Goal: Task Accomplishment & Management: Manage account settings

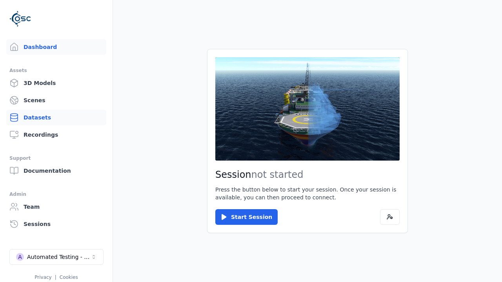
click at [53, 118] on link "Datasets" at bounding box center [56, 118] width 100 height 16
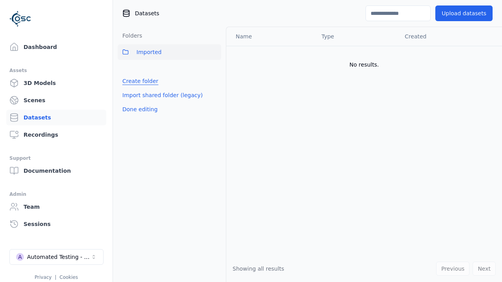
click at [138, 81] on link "Create folder" at bounding box center [140, 81] width 36 height 8
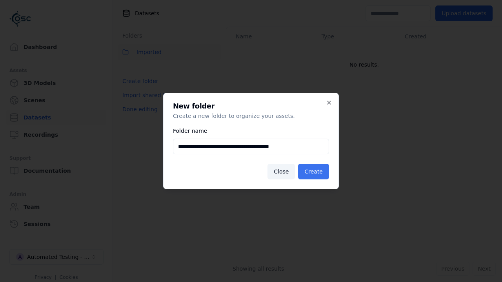
type input "**********"
click at [314, 172] on button "Create" at bounding box center [313, 172] width 31 height 16
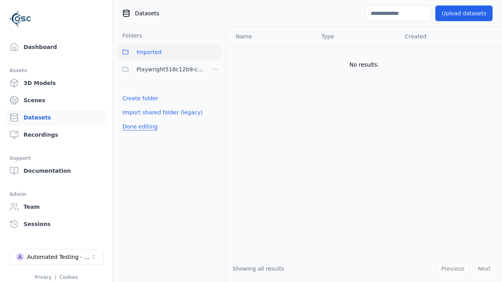
click at [138, 127] on button "Done editing" at bounding box center [140, 127] width 45 height 14
click at [131, 120] on button "Done editing" at bounding box center [140, 127] width 45 height 14
click at [215, 69] on html "Support Dashboard Assets 3D Models Scenes Datasets Recordings Support Documenta…" at bounding box center [251, 141] width 502 height 282
click at [214, 98] on div "Share" at bounding box center [217, 98] width 53 height 13
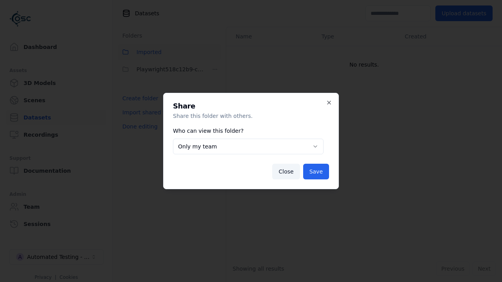
click at [248, 147] on button "Only my team" at bounding box center [248, 147] width 150 height 16
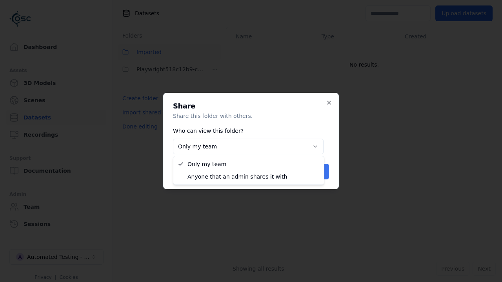
select select "****"
click at [317, 172] on button "Save" at bounding box center [316, 172] width 26 height 16
click at [138, 127] on button "Done editing" at bounding box center [140, 127] width 45 height 14
click at [56, 257] on div "Automated Testing - Playwright" at bounding box center [58, 257] width 63 height 8
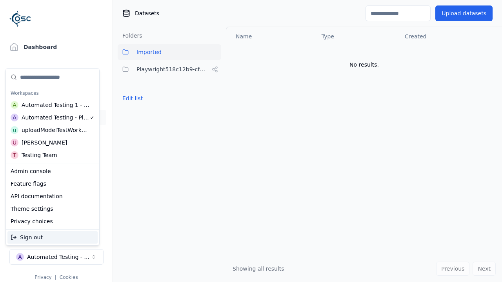
click at [51, 105] on div "Automated Testing 1 - Playwright" at bounding box center [56, 105] width 68 height 8
click at [251, 141] on html "Support Dashboard Assets 3D Models Scenes Datasets Recordings Support Documenta…" at bounding box center [251, 141] width 502 height 282
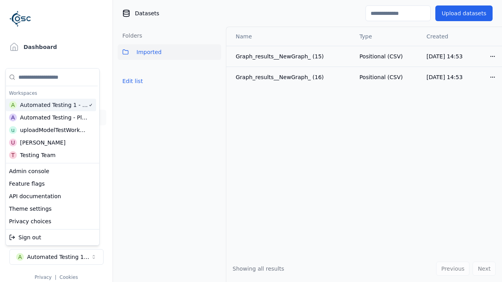
click at [131, 81] on button "Edit list" at bounding box center [133, 81] width 30 height 14
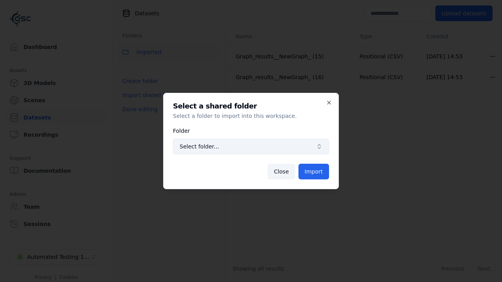
click at [251, 147] on span "Select folder..." at bounding box center [245, 147] width 133 height 8
click at [314, 172] on button "Import" at bounding box center [313, 172] width 31 height 16
click at [138, 116] on button "Done editing" at bounding box center [140, 109] width 45 height 14
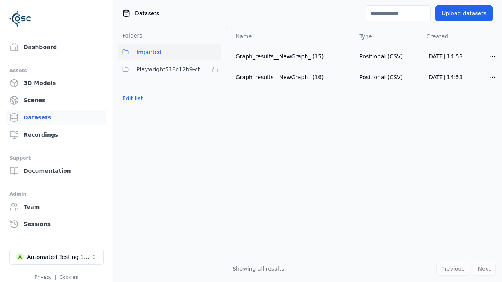
click at [131, 98] on button "Edit list" at bounding box center [133, 98] width 30 height 14
click at [215, 69] on html "Support Dashboard Assets 3D Models Scenes Datasets Recordings Support Documenta…" at bounding box center [251, 141] width 502 height 282
click at [251, 141] on html "Support Dashboard Assets 3D Models Scenes Datasets Recordings Support Documenta…" at bounding box center [251, 141] width 502 height 282
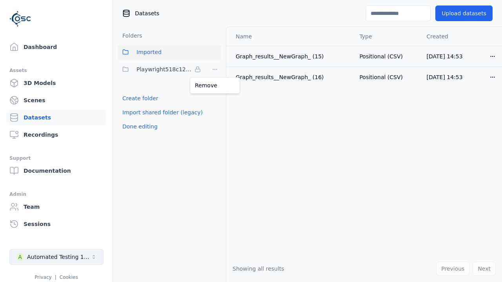
click at [138, 127] on button "Done editing" at bounding box center [140, 127] width 45 height 14
click at [56, 257] on div "Automated Testing 1 - Playwright" at bounding box center [58, 257] width 63 height 8
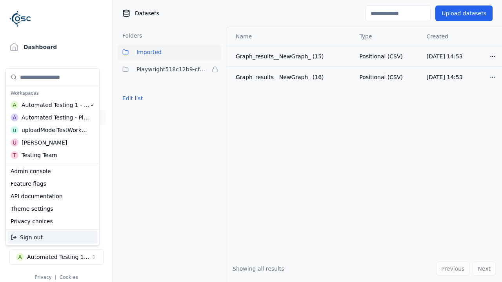
click at [51, 117] on div "Automated Testing - Playwright" at bounding box center [56, 118] width 68 height 8
click at [251, 141] on html "Support Dashboard Assets 3D Models Scenes Datasets Recordings Support Documenta…" at bounding box center [251, 141] width 502 height 282
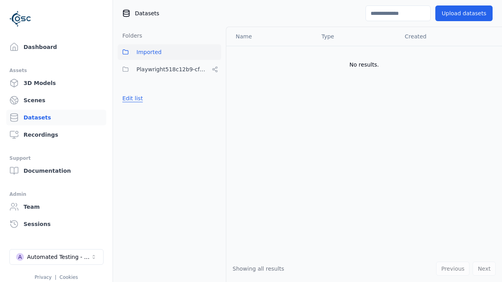
click at [131, 98] on button "Edit list" at bounding box center [133, 98] width 30 height 14
click at [215, 69] on html "Support Dashboard Assets 3D Models Scenes Datasets Recordings Support Documenta…" at bounding box center [251, 141] width 502 height 282
click at [214, 110] on div "Rename" at bounding box center [217, 110] width 53 height 13
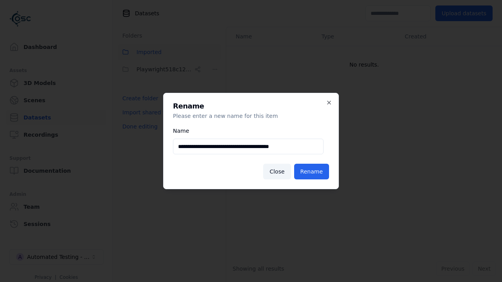
click at [248, 147] on input "**********" at bounding box center [248, 147] width 150 height 16
type input "**********"
click at [312, 172] on button "Rename" at bounding box center [311, 172] width 35 height 16
click at [138, 127] on button "Done editing" at bounding box center [140, 127] width 45 height 14
click at [56, 257] on div "Automated Testing - Playwright" at bounding box center [58, 257] width 63 height 8
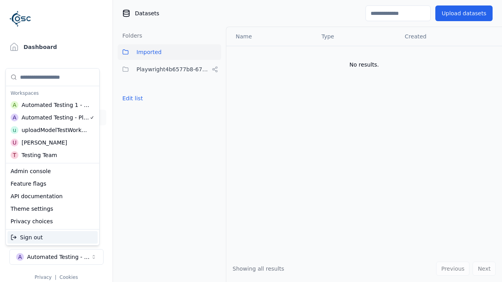
click at [51, 105] on div "Automated Testing 1 - Playwright" at bounding box center [56, 105] width 68 height 8
click at [251, 141] on html "Support Dashboard Assets 3D Models Scenes Datasets Recordings Support Documenta…" at bounding box center [251, 141] width 502 height 282
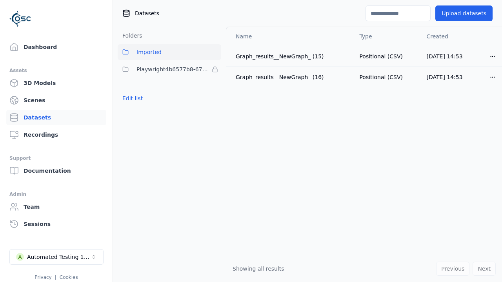
click at [131, 98] on button "Edit list" at bounding box center [133, 98] width 30 height 14
click at [215, 69] on html "Support Dashboard Assets 3D Models Scenes Datasets Recordings Support Documenta…" at bounding box center [251, 141] width 502 height 282
click at [215, 85] on div "Remove" at bounding box center [215, 85] width 46 height 13
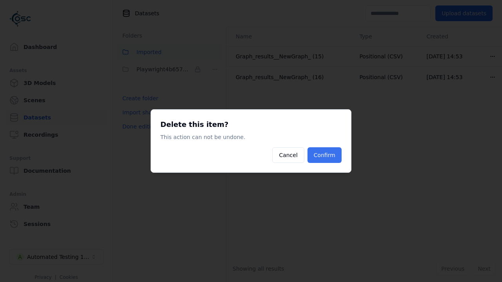
click at [325, 155] on button "Confirm" at bounding box center [324, 155] width 34 height 16
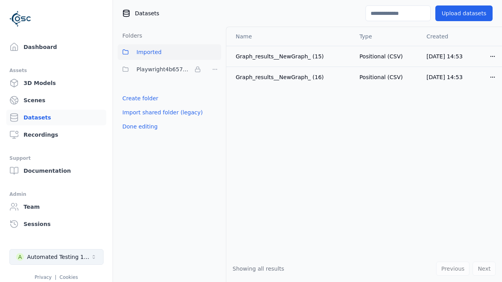
click at [138, 120] on button "Done editing" at bounding box center [140, 127] width 45 height 14
click at [56, 257] on div "Automated Testing 1 - Playwright" at bounding box center [58, 257] width 63 height 8
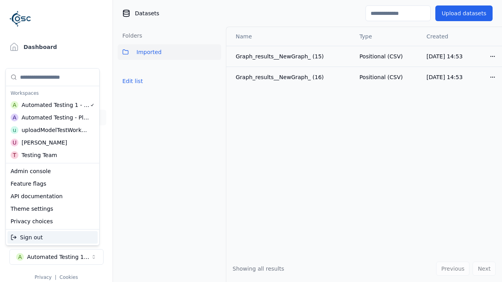
click at [52, 117] on div "Automated Testing - Playwright" at bounding box center [56, 118] width 68 height 8
click at [251, 141] on html "Support Dashboard Assets 3D Models Scenes Datasets Recordings Support Documenta…" at bounding box center [251, 141] width 502 height 282
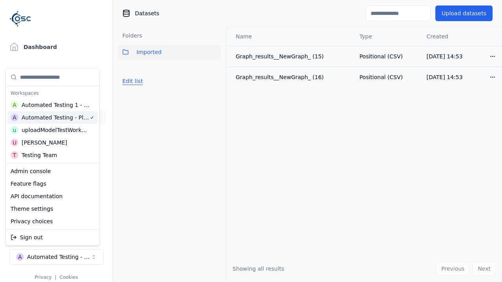
click at [131, 88] on button "Edit list" at bounding box center [133, 81] width 30 height 14
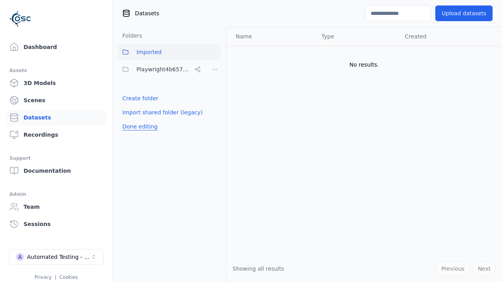
click at [215, 69] on html "Support Dashboard Assets 3D Models Scenes Datasets Recordings Support Documenta…" at bounding box center [251, 141] width 502 height 282
click at [214, 98] on div "Share" at bounding box center [217, 98] width 53 height 13
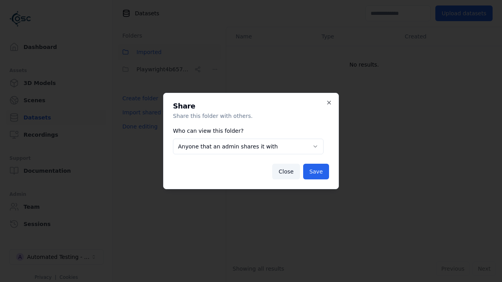
click at [248, 147] on button "Anyone that an admin shares it with" at bounding box center [248, 147] width 150 height 16
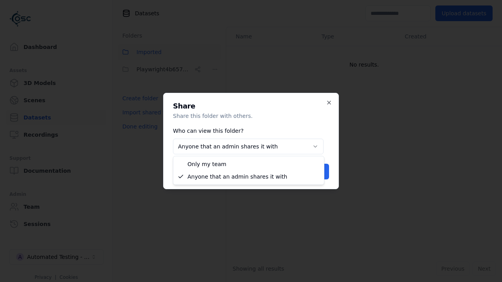
select select "*****"
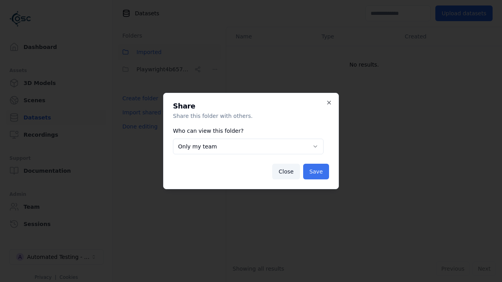
click at [317, 172] on button "Save" at bounding box center [316, 172] width 26 height 16
click at [138, 127] on button "Done editing" at bounding box center [140, 127] width 45 height 14
click at [131, 120] on button "Done editing" at bounding box center [140, 127] width 45 height 14
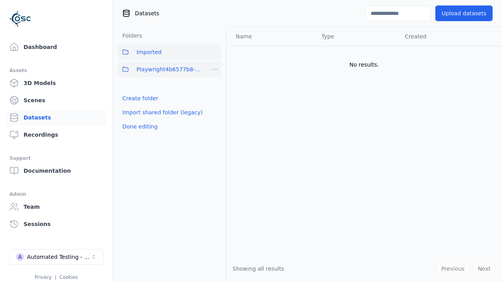
click at [215, 69] on html "Support Dashboard Assets 3D Models Scenes Datasets Recordings Support Documenta…" at bounding box center [251, 141] width 502 height 282
click at [214, 123] on div "Delete" at bounding box center [217, 123] width 53 height 13
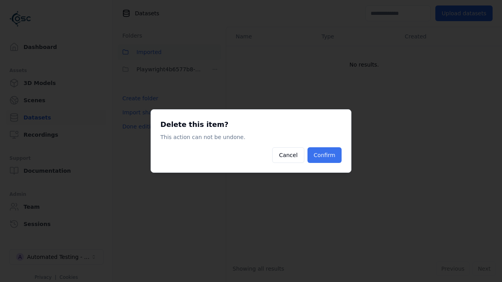
click at [325, 155] on button "Confirm" at bounding box center [324, 155] width 34 height 16
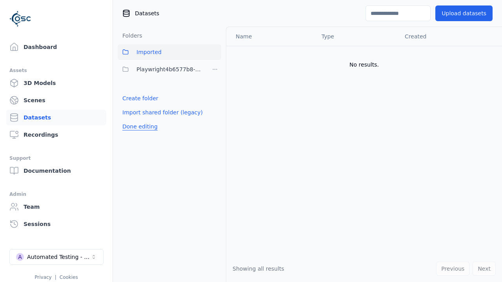
click at [138, 120] on button "Done editing" at bounding box center [140, 127] width 45 height 14
